Goal: Task Accomplishment & Management: Use online tool/utility

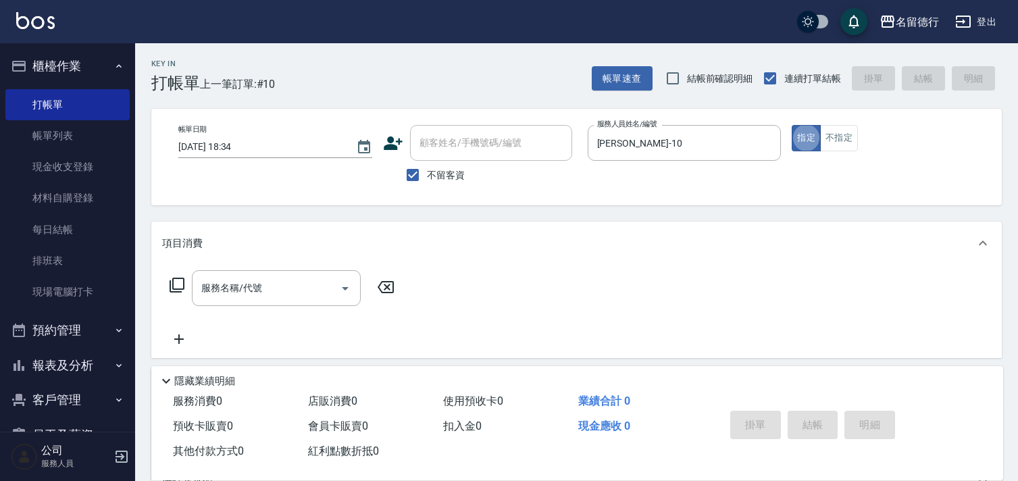
type button "true"
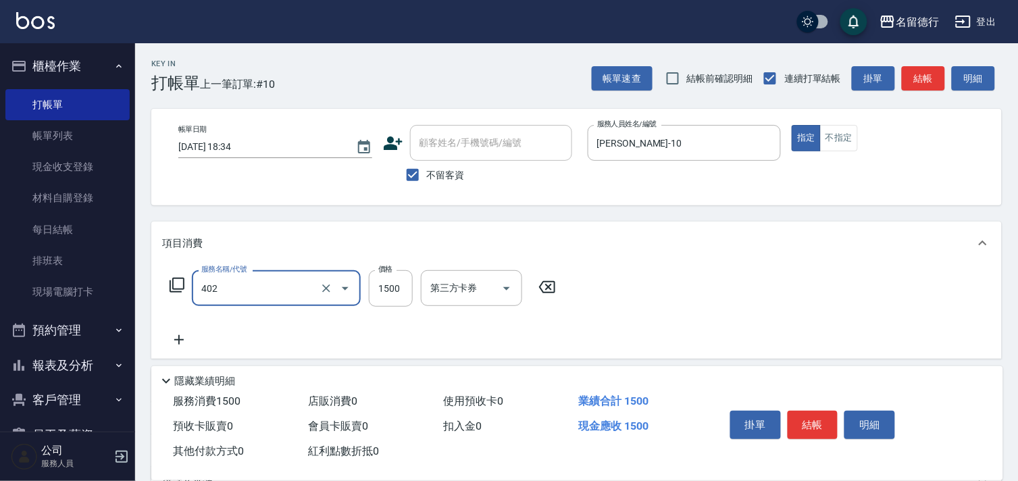
type input "燙髮(402)"
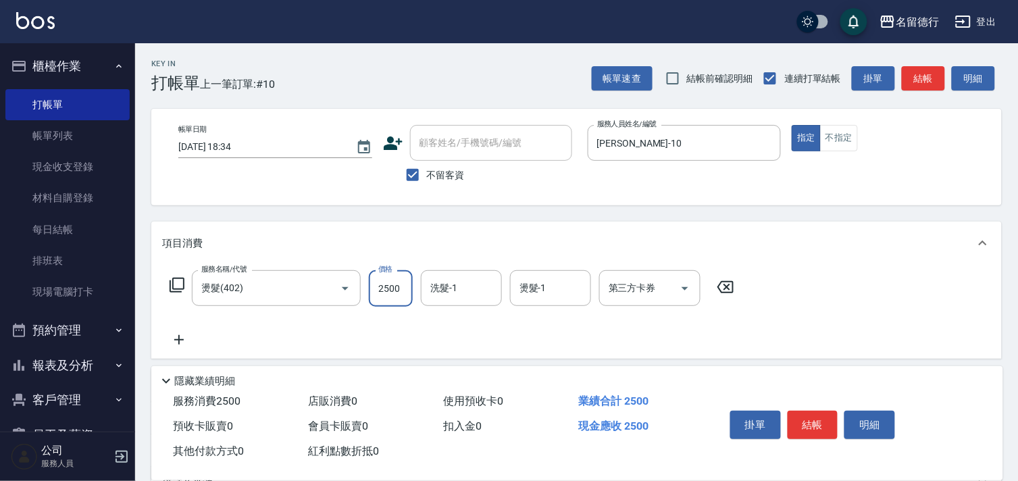
type input "2500"
type input "[PERSON_NAME]-10"
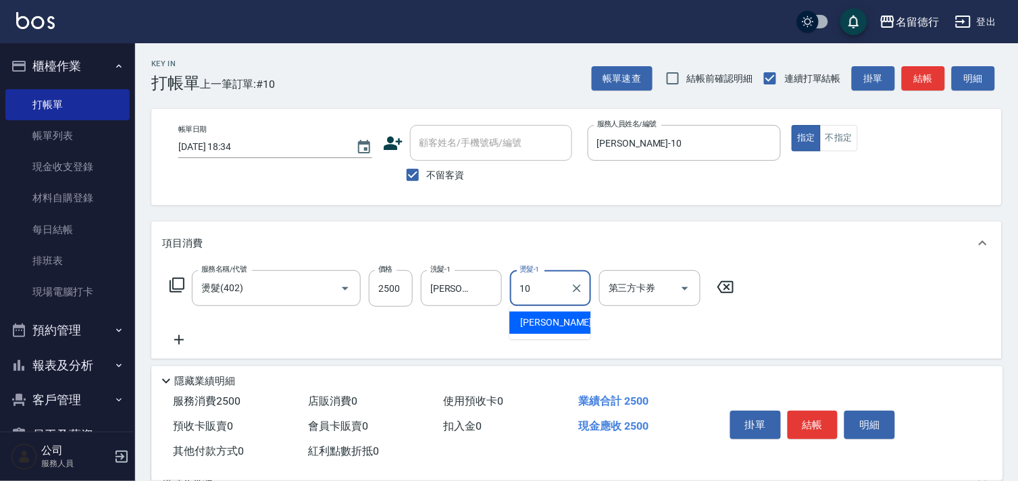
type input "[PERSON_NAME]-10"
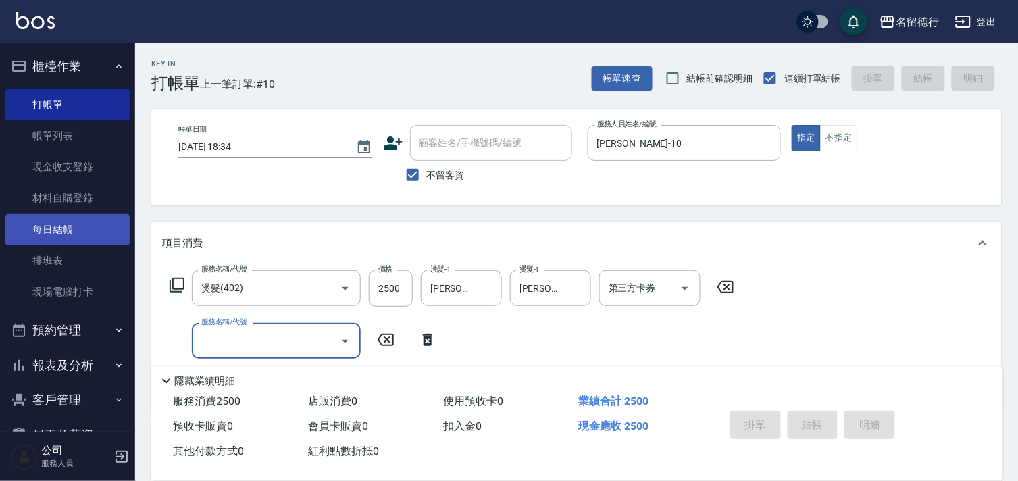
type input "[DATE] 19:47"
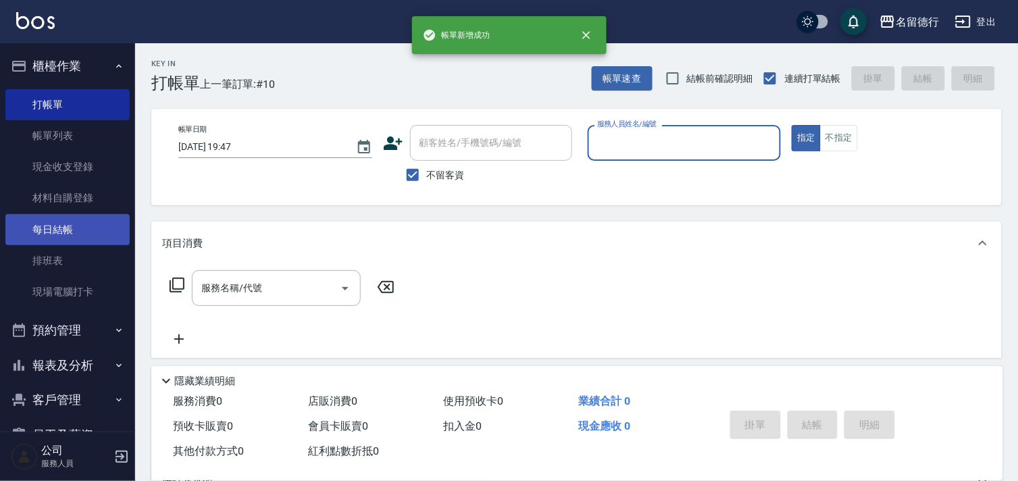
click at [49, 230] on link "每日結帳" at bounding box center [67, 229] width 124 height 31
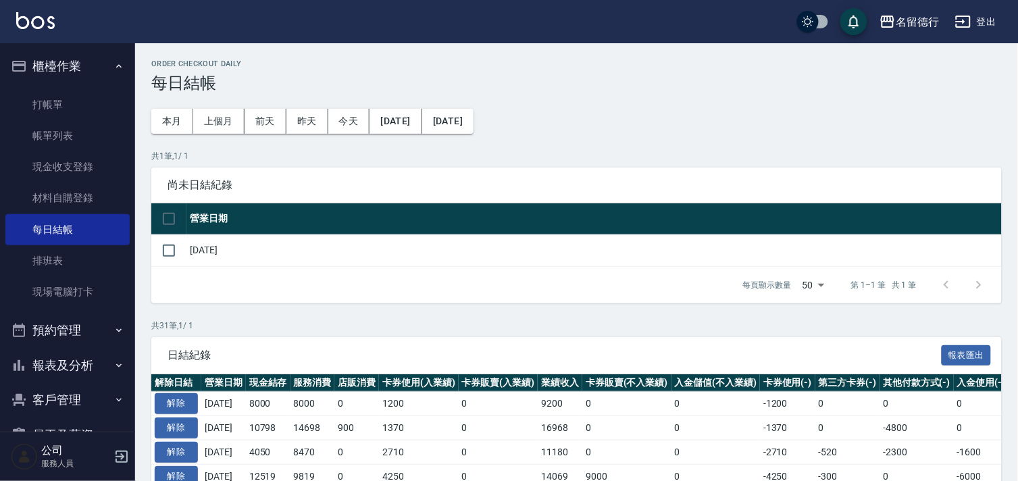
click at [166, 221] on input "checkbox" at bounding box center [169, 219] width 28 height 28
checkbox input "true"
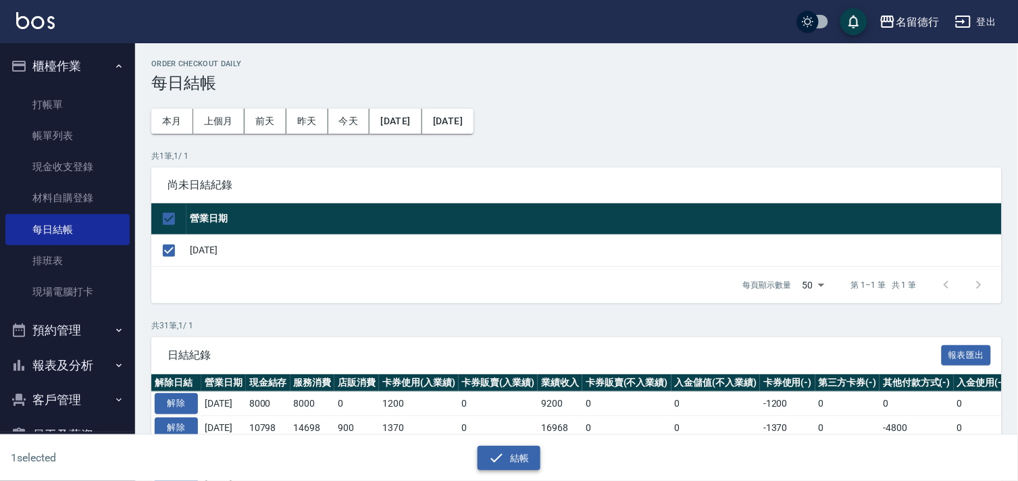
click at [511, 461] on button "結帳" at bounding box center [509, 458] width 63 height 25
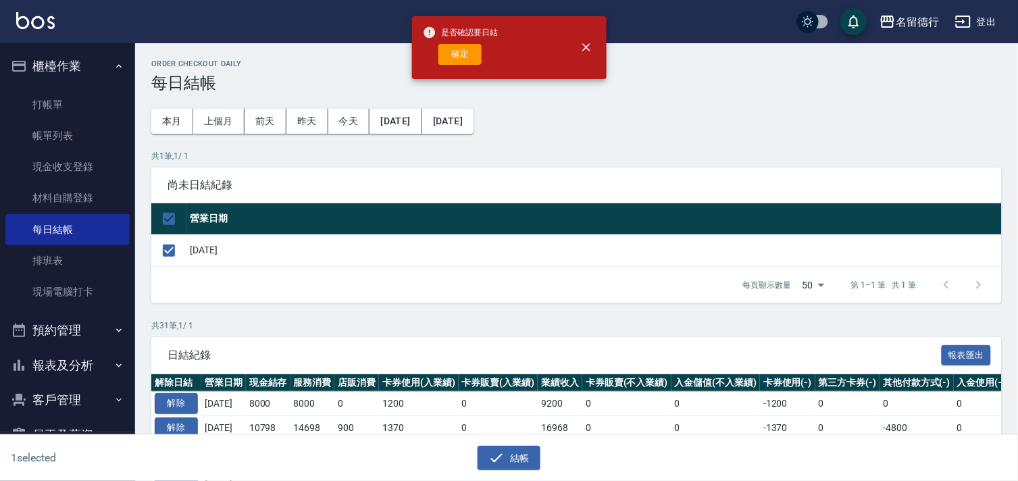
click at [462, 57] on button "確定" at bounding box center [460, 54] width 43 height 21
checkbox input "false"
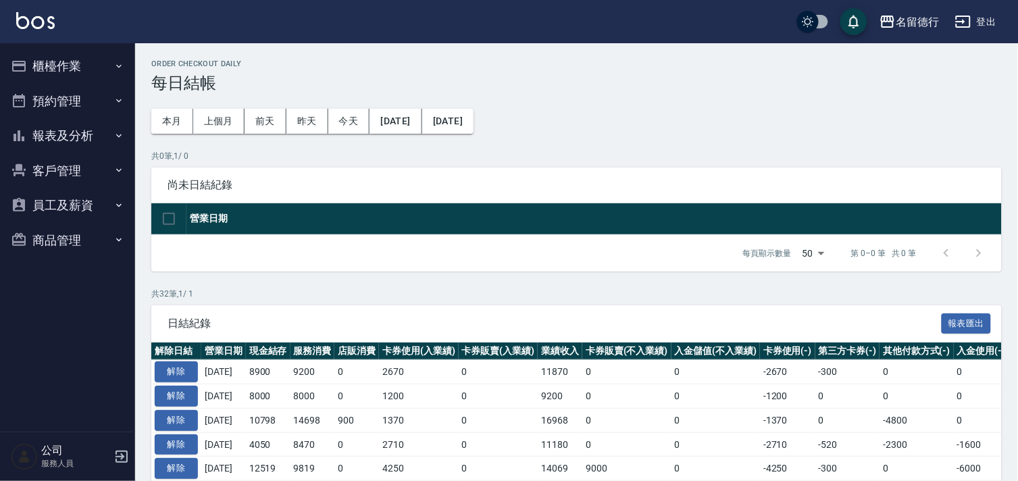
click at [44, 127] on button "報表及分析" at bounding box center [67, 135] width 124 height 35
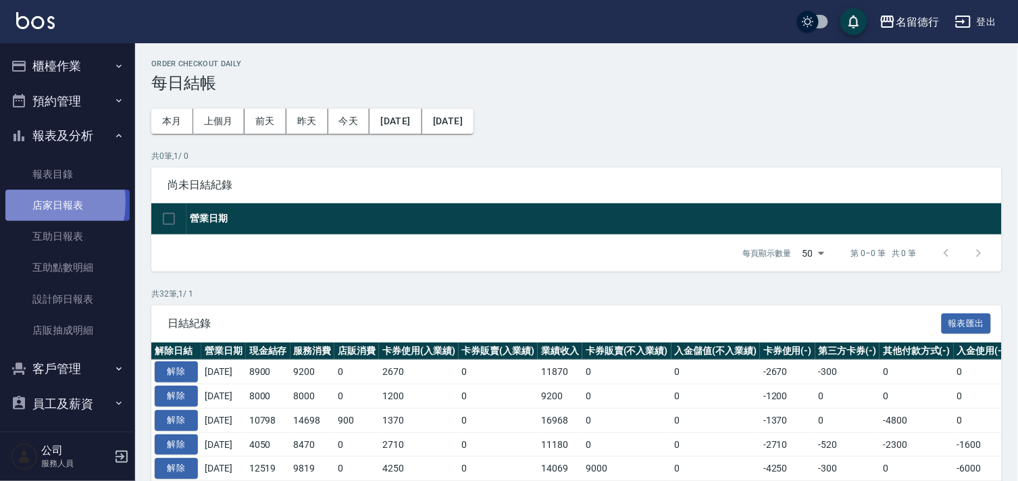
click at [32, 203] on link "店家日報表" at bounding box center [67, 205] width 124 height 31
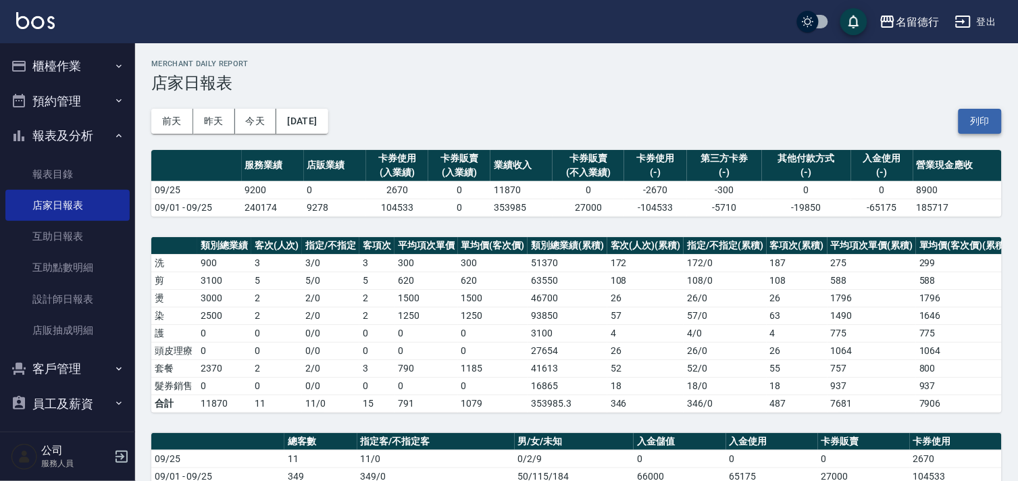
click at [986, 122] on button "列印" at bounding box center [980, 121] width 43 height 25
drag, startPoint x: 986, startPoint y: 122, endPoint x: 43, endPoint y: 301, distance: 960.9
click at [43, 301] on link "設計師日報表" at bounding box center [67, 299] width 124 height 31
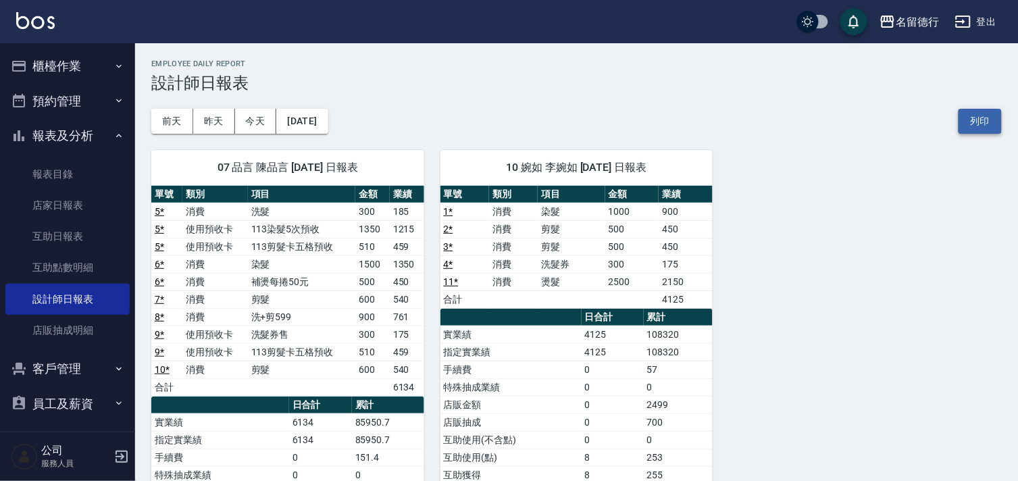
click at [982, 119] on button "列印" at bounding box center [980, 121] width 43 height 25
